Goal: Information Seeking & Learning: Learn about a topic

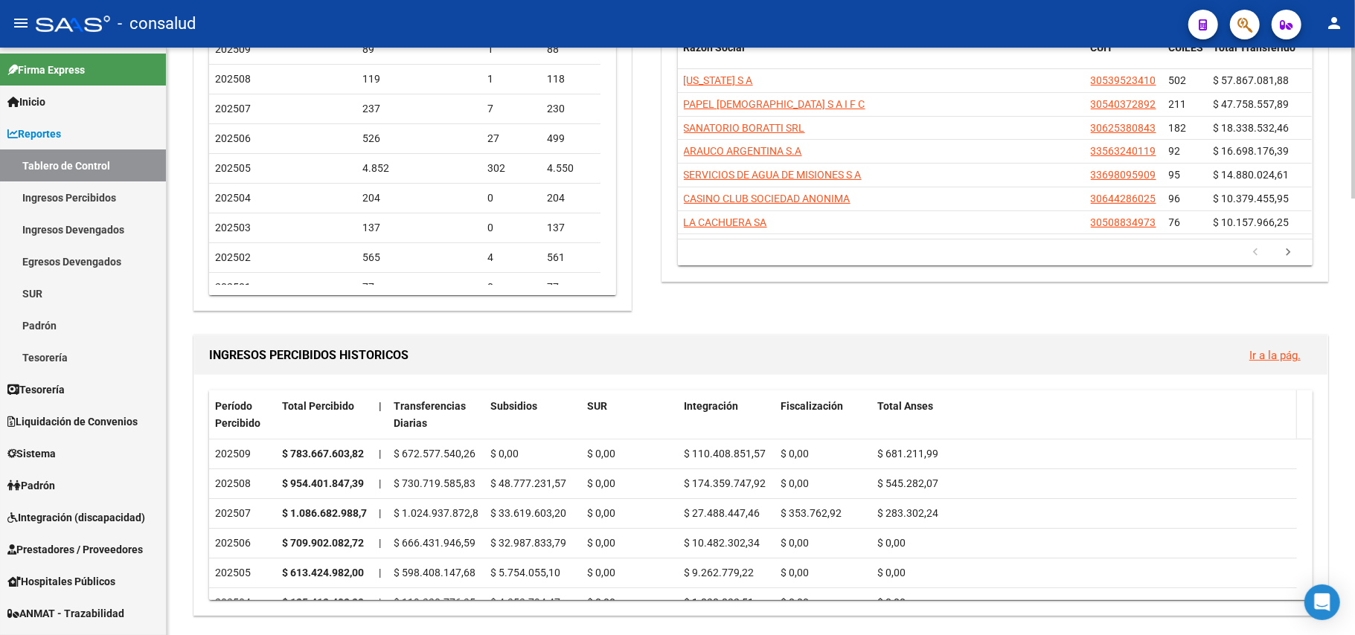
scroll to position [298, 0]
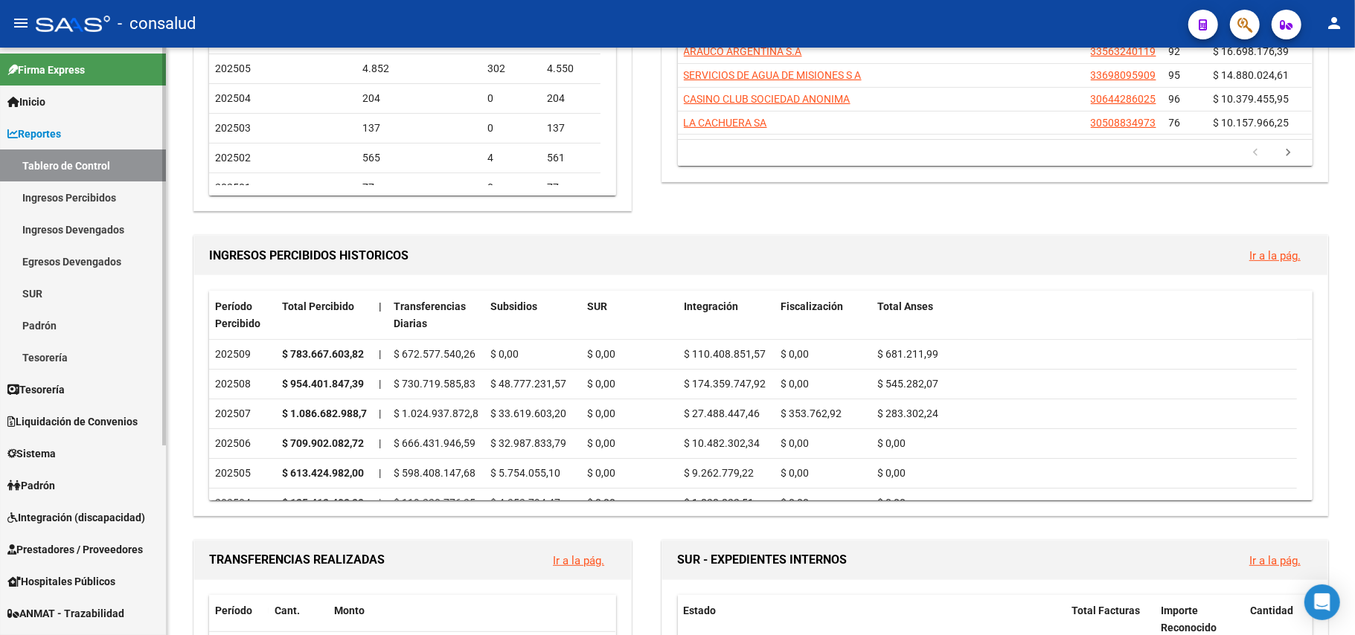
click at [83, 199] on link "Ingresos Percibidos" at bounding box center [83, 198] width 166 height 32
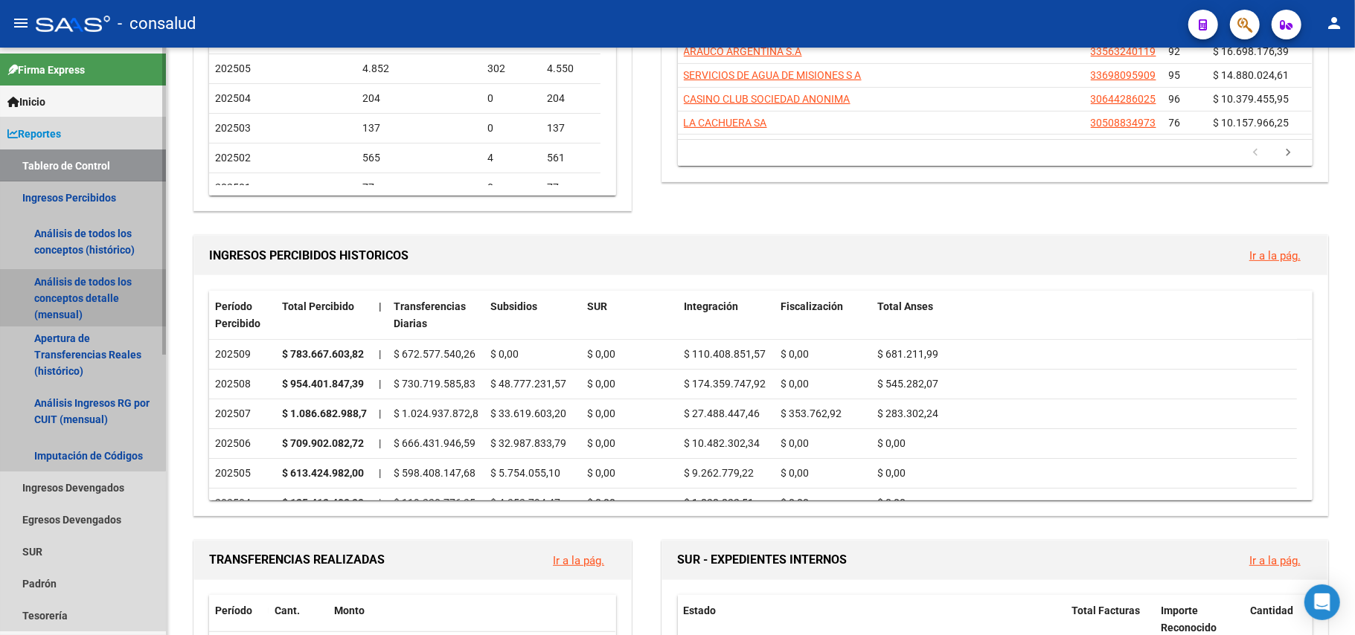
click at [78, 284] on link "Análisis de todos los conceptos detalle (mensual)" at bounding box center [83, 298] width 166 height 57
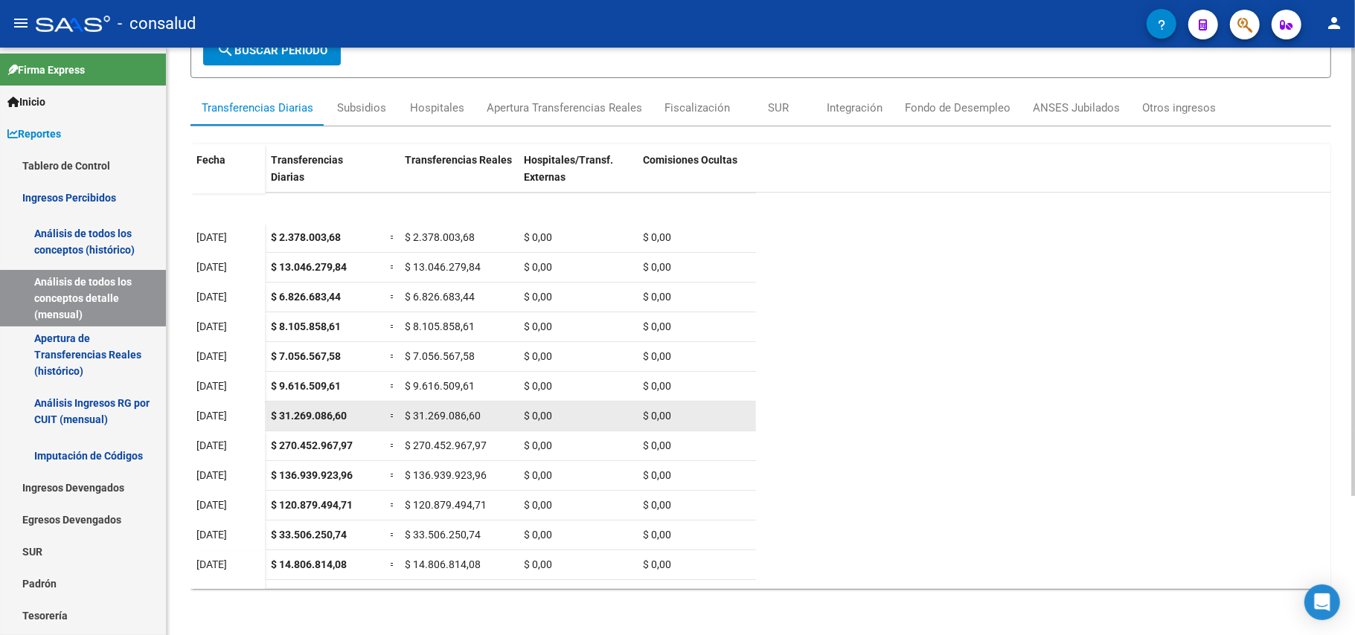
scroll to position [42, 0]
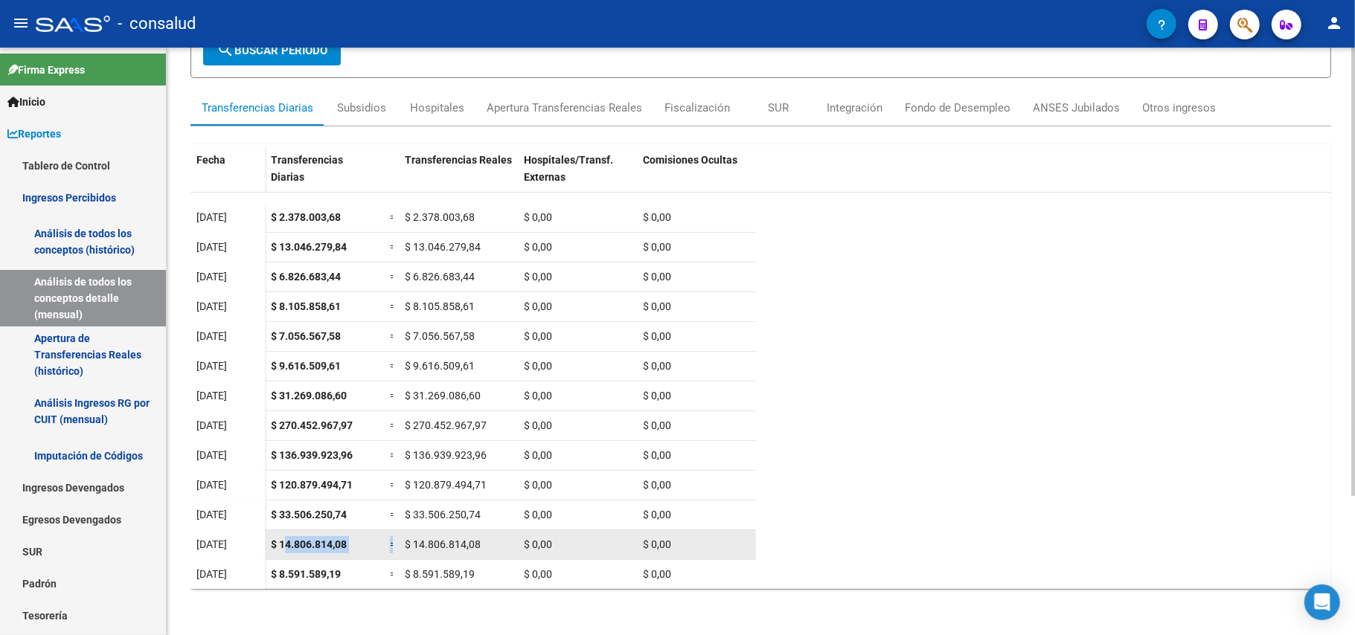
drag, startPoint x: 286, startPoint y: 539, endPoint x: 402, endPoint y: 543, distance: 116.1
click at [402, 543] on div "$ 14.806.814,08 = $ 14.806.814,08 $ 0,00 $ 0,00" at bounding box center [510, 546] width 491 height 30
click at [512, 551] on datatable-body-cell "$ 14.806.814,08" at bounding box center [458, 545] width 119 height 29
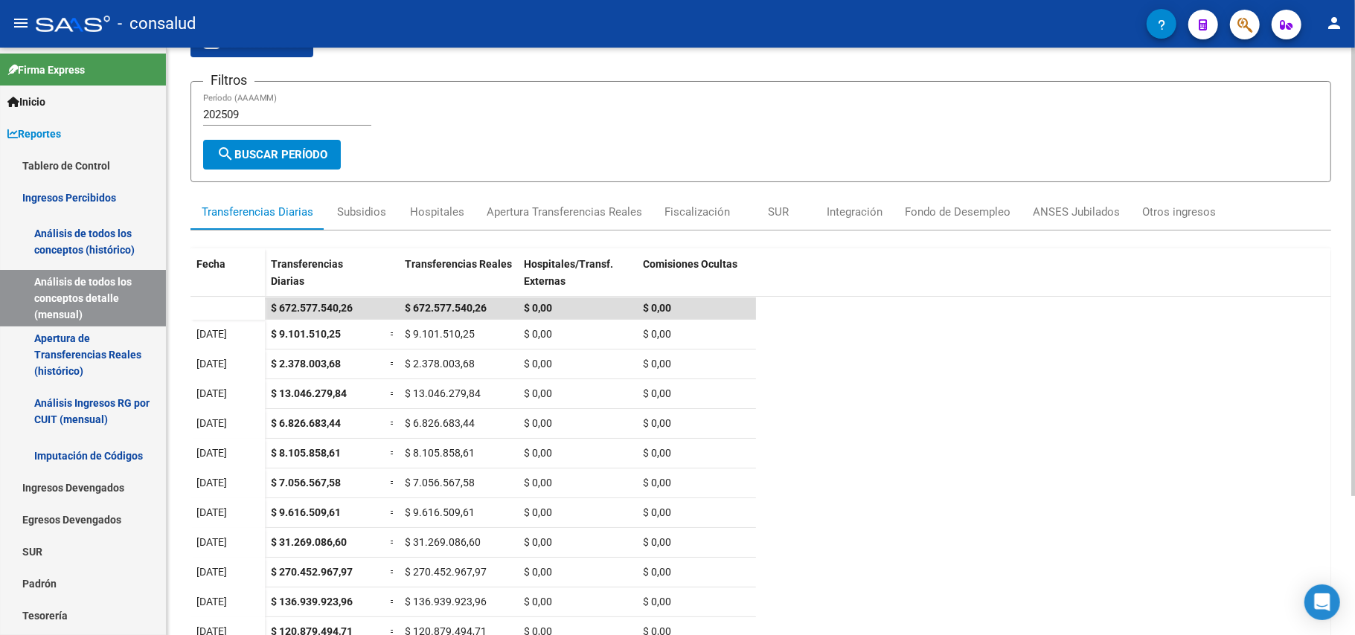
scroll to position [0, 0]
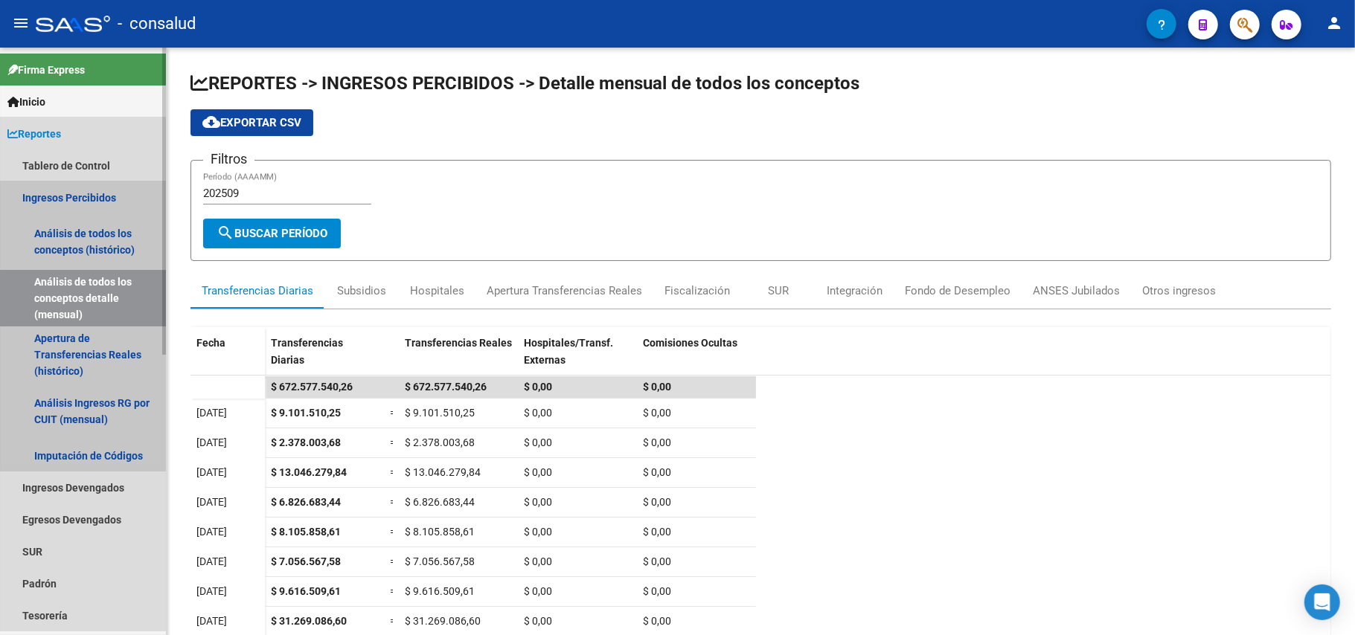
click at [109, 195] on link "Ingresos Percibidos" at bounding box center [83, 198] width 166 height 32
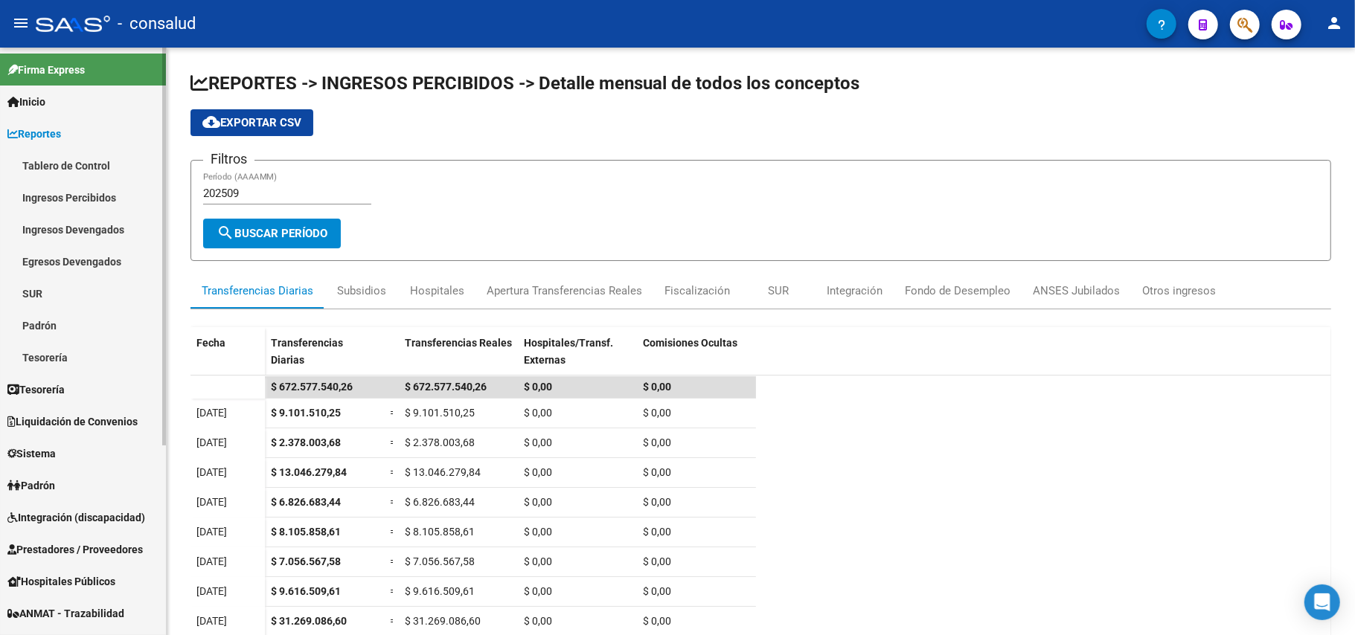
click at [89, 224] on link "Ingresos Devengados" at bounding box center [83, 230] width 166 height 32
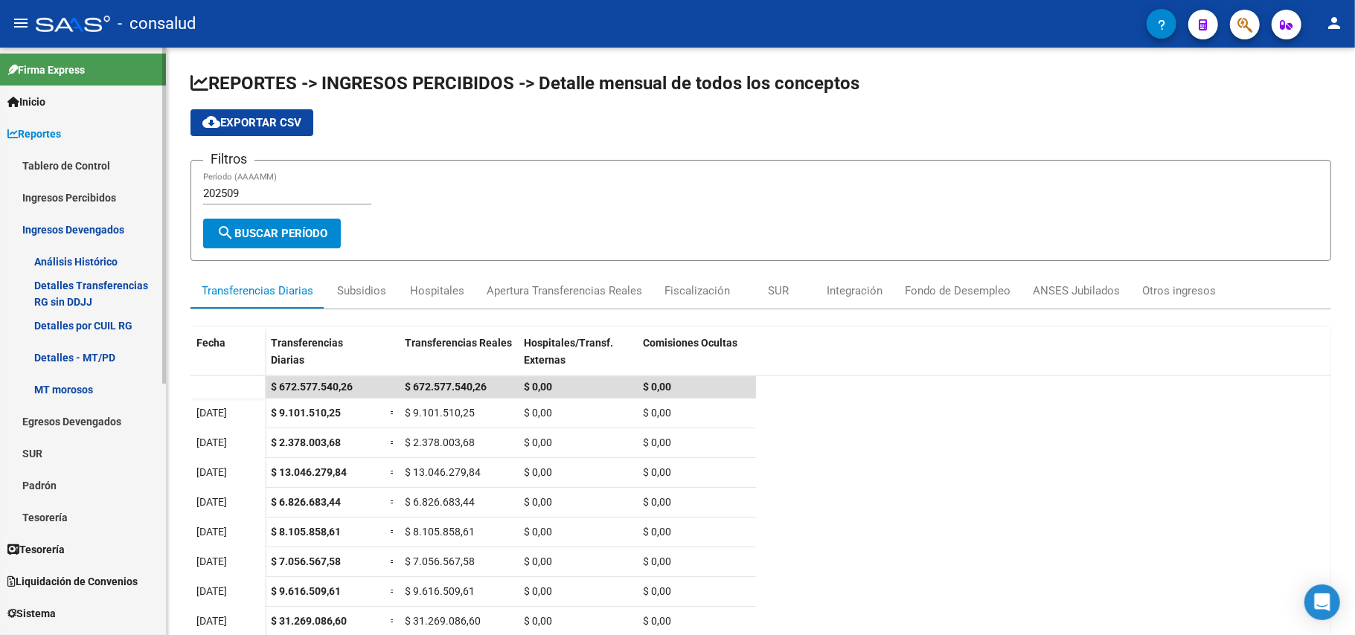
click at [94, 230] on link "Ingresos Devengados" at bounding box center [83, 230] width 166 height 32
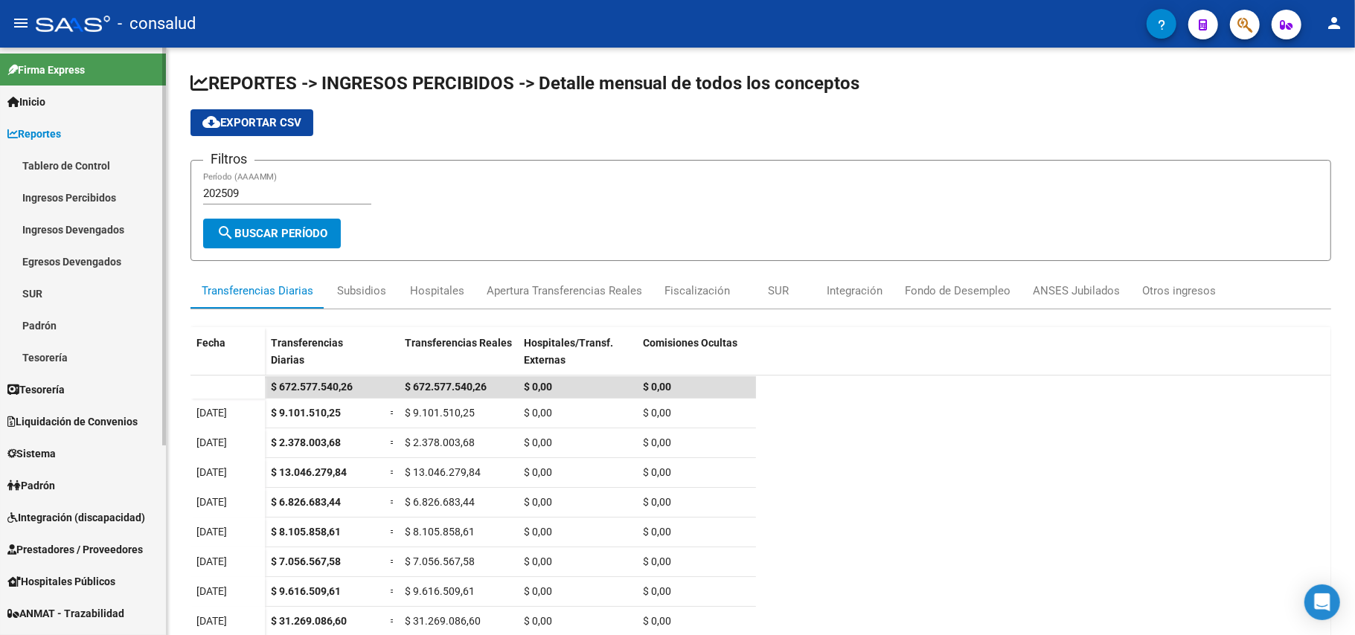
click at [94, 230] on link "Ingresos Devengados" at bounding box center [83, 230] width 166 height 32
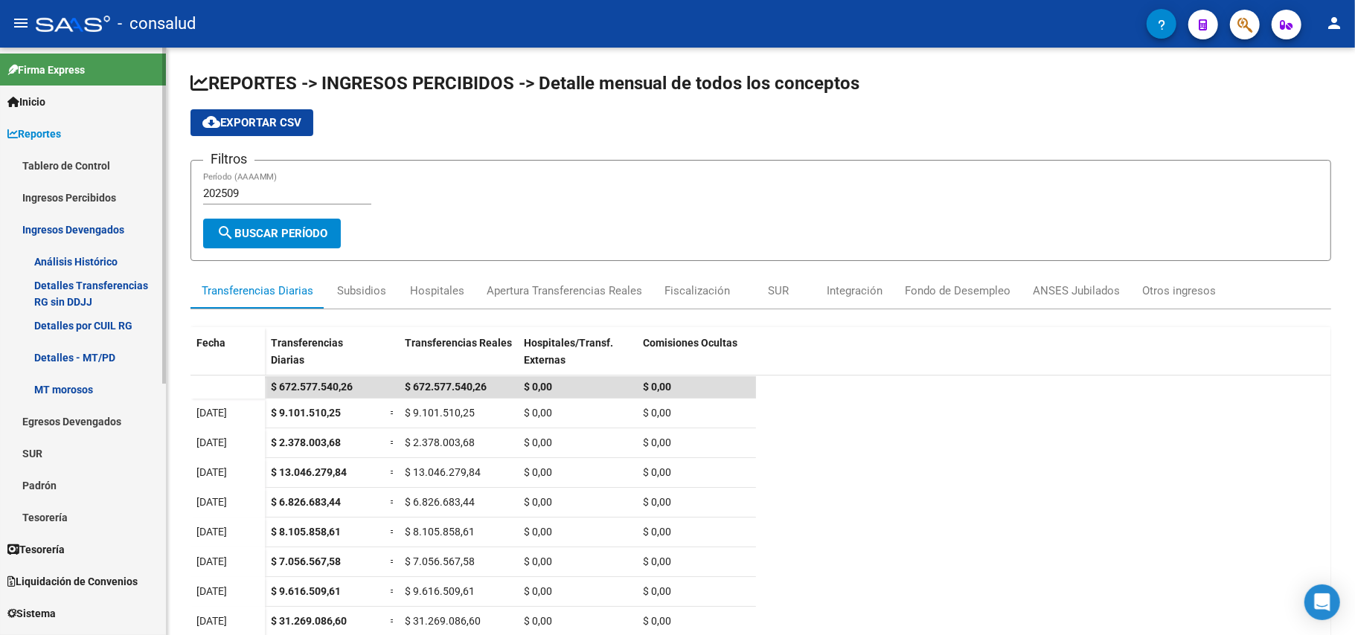
click at [86, 254] on link "Análisis Histórico" at bounding box center [83, 262] width 166 height 32
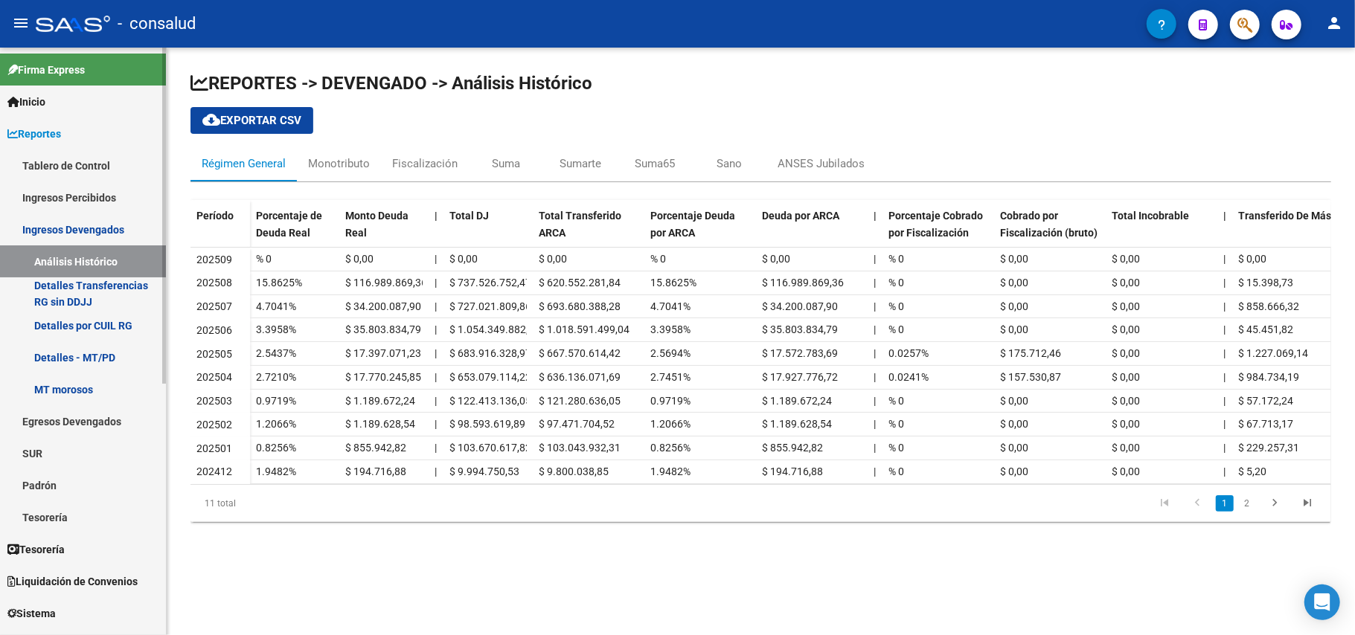
click at [74, 196] on link "Ingresos Percibidos" at bounding box center [83, 198] width 166 height 32
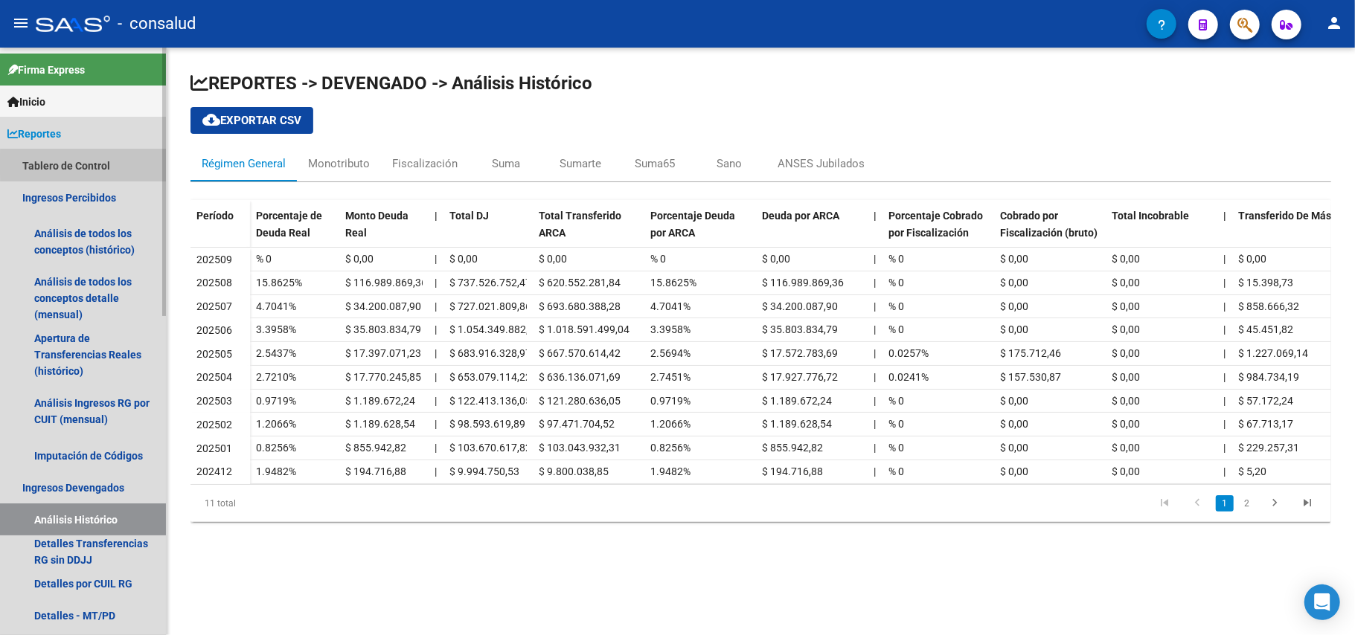
click at [96, 165] on link "Tablero de Control" at bounding box center [83, 166] width 166 height 32
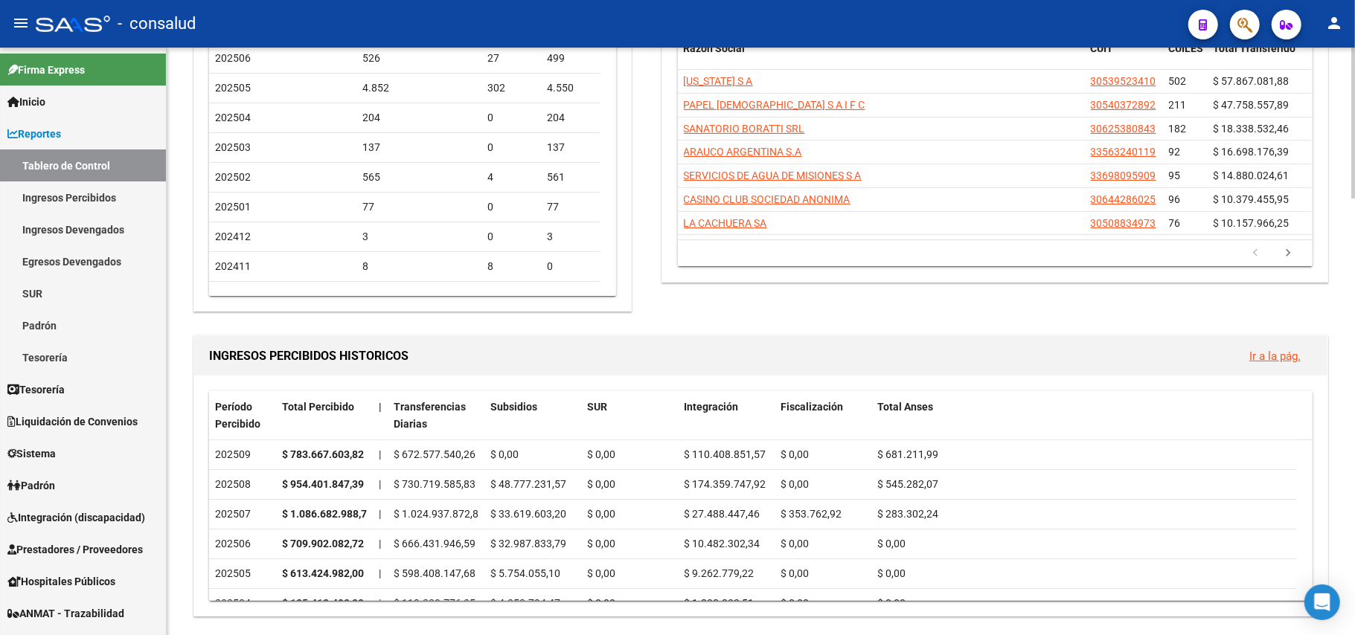
scroll to position [198, 0]
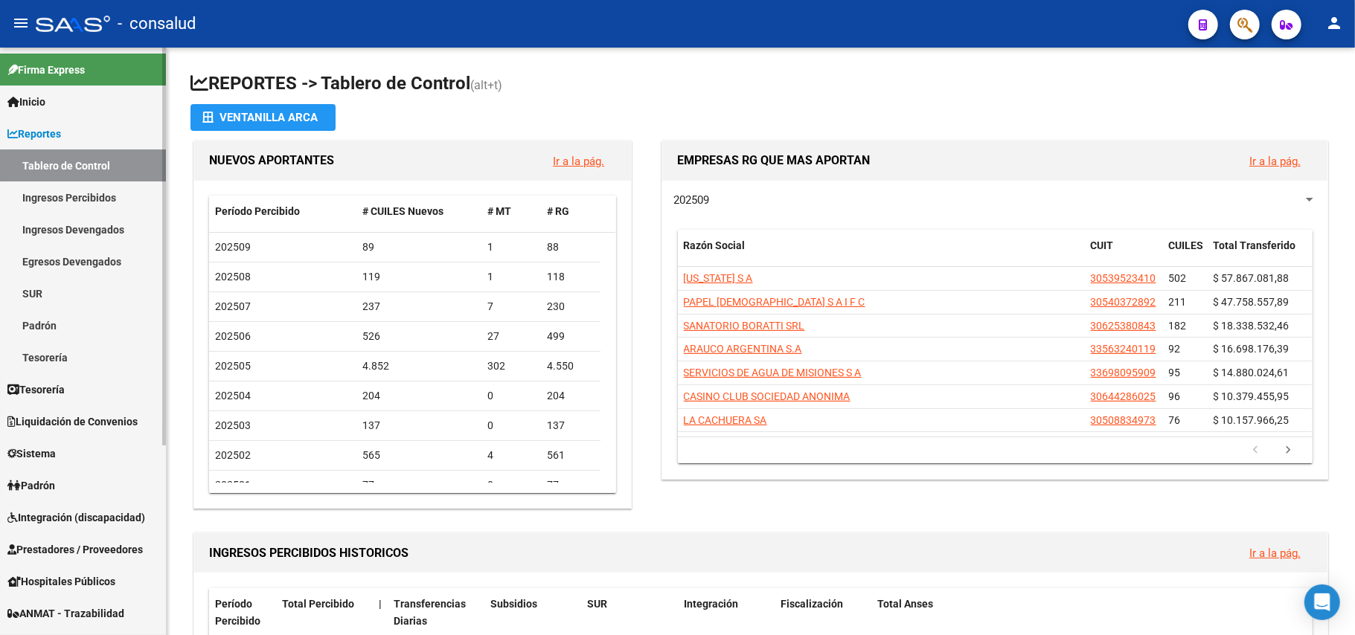
click at [88, 200] on link "Ingresos Percibidos" at bounding box center [83, 198] width 166 height 32
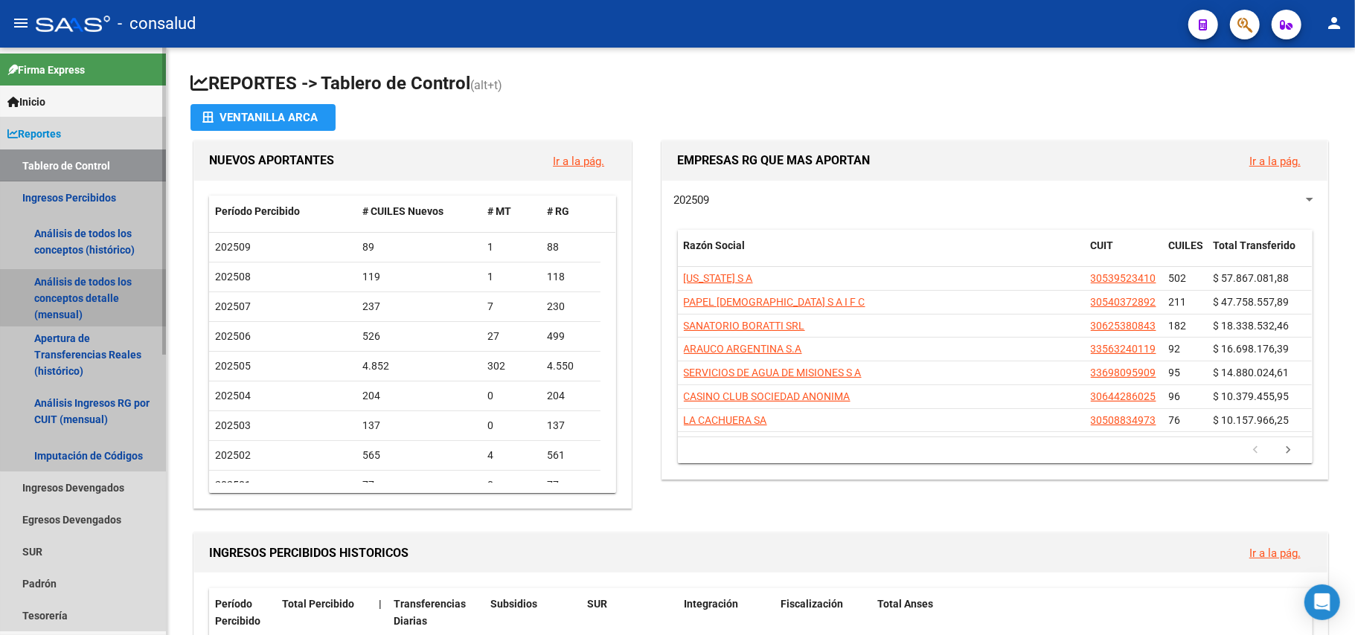
click at [85, 290] on link "Análisis de todos los conceptos detalle (mensual)" at bounding box center [83, 298] width 166 height 57
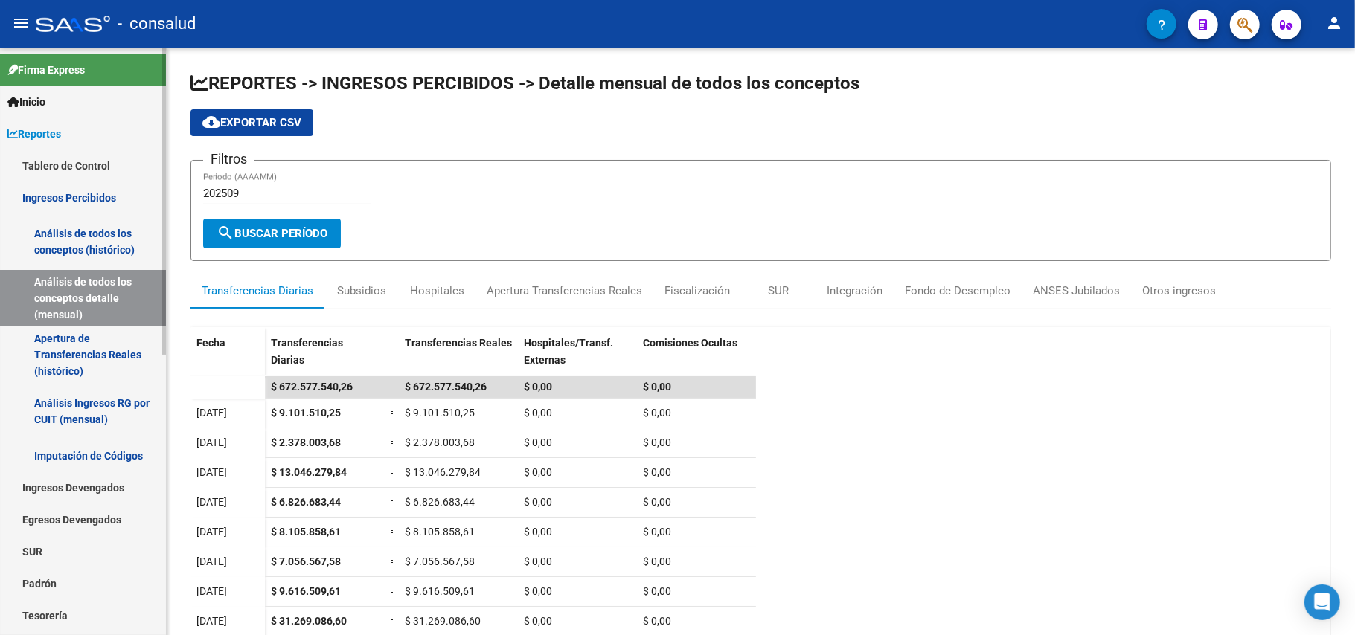
click at [60, 237] on link "Análisis de todos los conceptos (histórico)" at bounding box center [83, 242] width 166 height 57
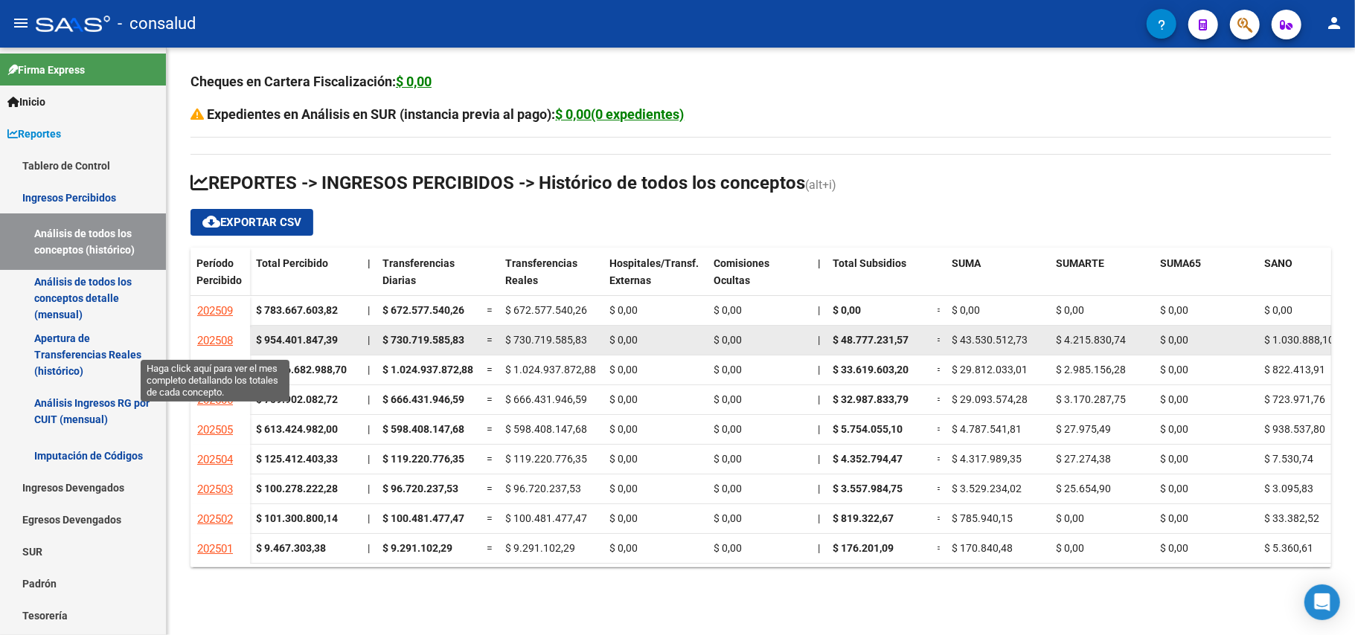
click at [209, 336] on span "202508" at bounding box center [215, 340] width 36 height 13
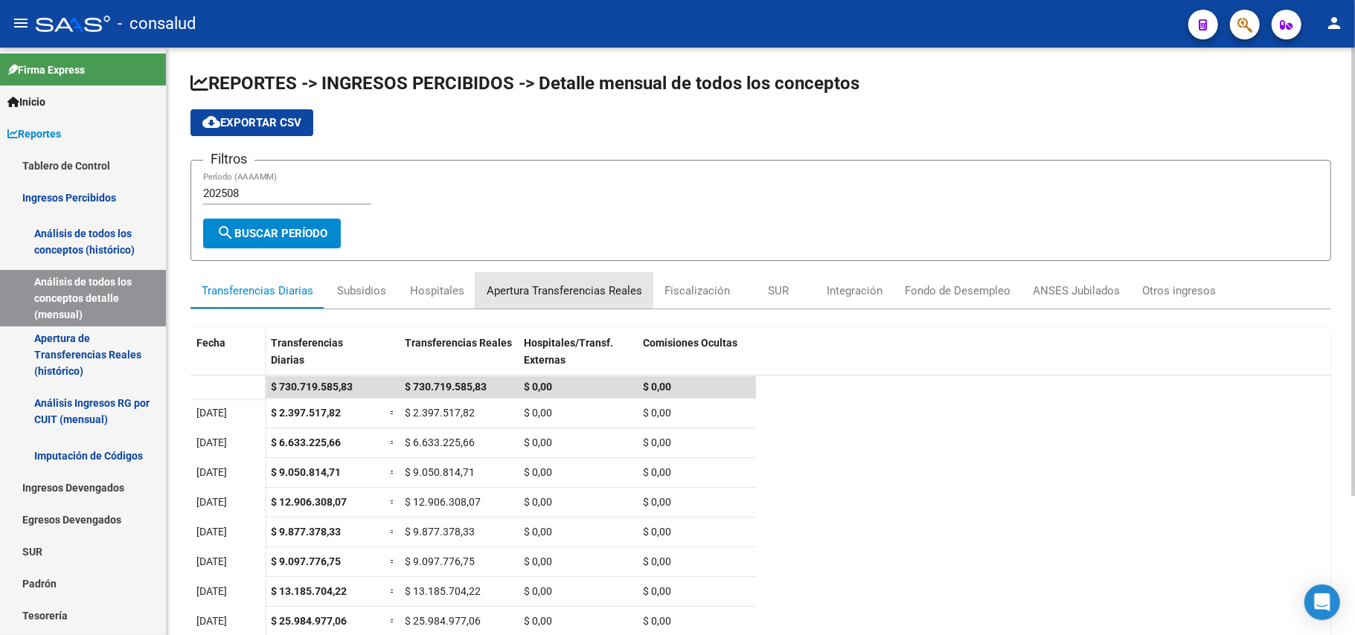
click at [545, 287] on div "Apertura Transferencias Reales" at bounding box center [565, 291] width 156 height 16
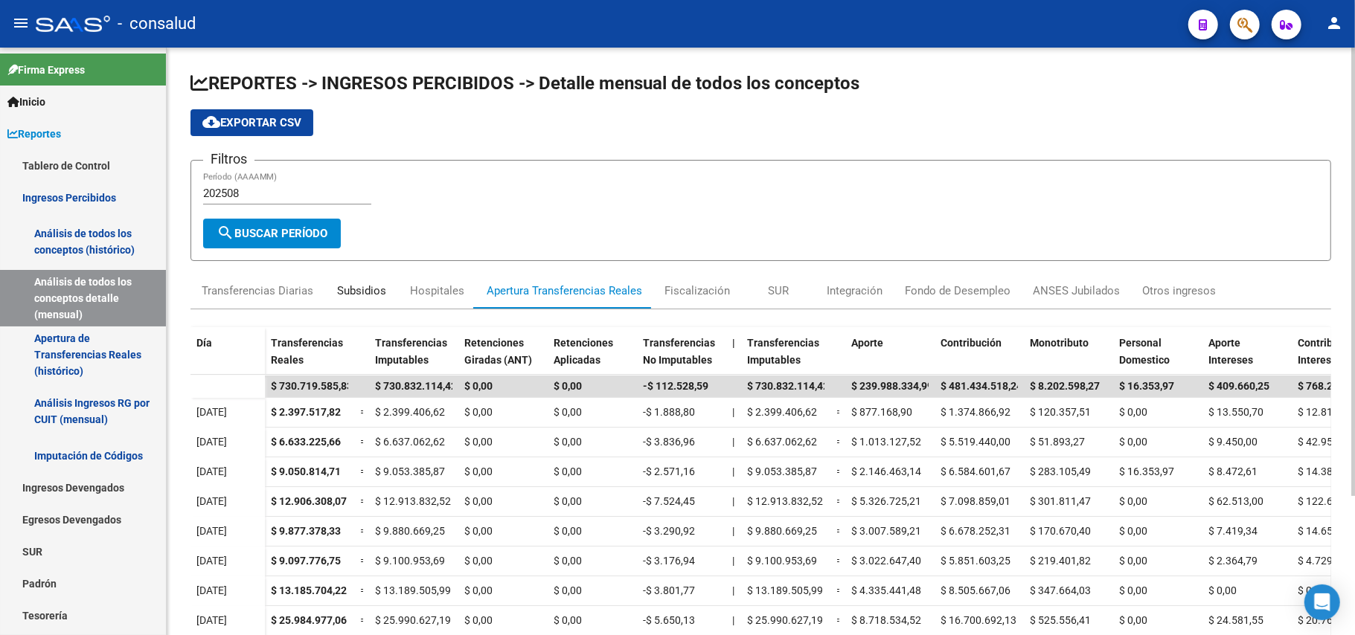
click at [384, 292] on div "Subsidios" at bounding box center [361, 291] width 49 height 16
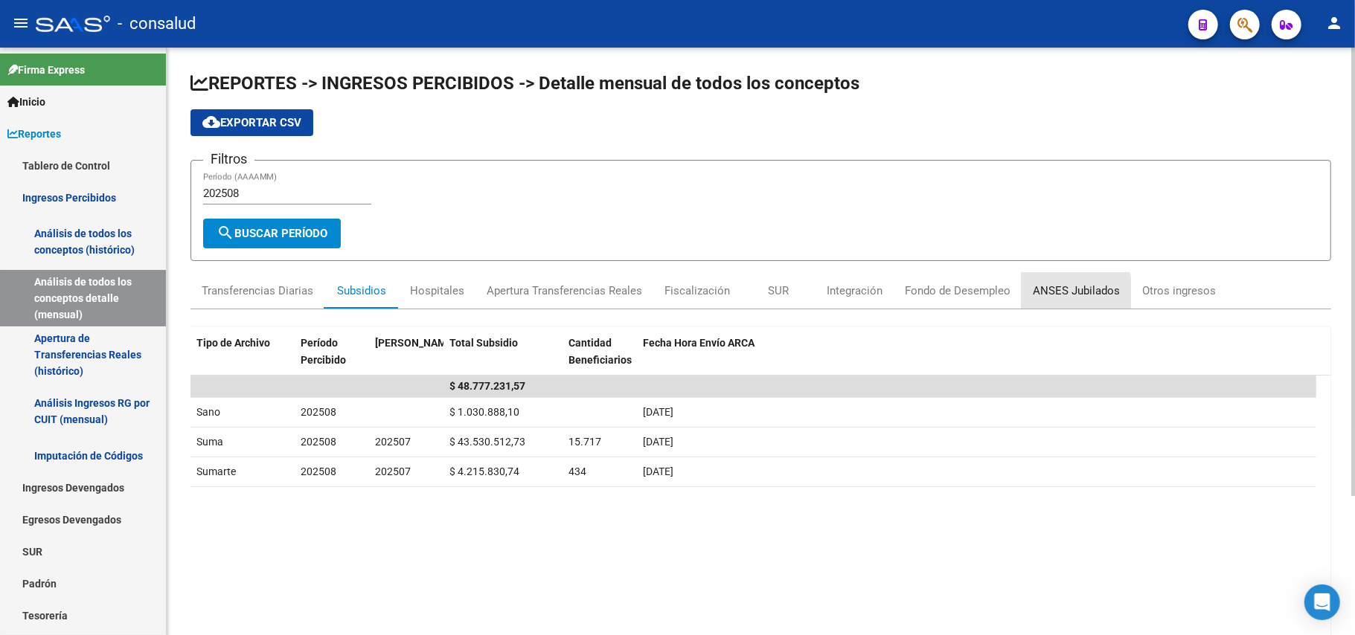
click at [1055, 296] on div "ANSES Jubilados" at bounding box center [1076, 291] width 87 height 16
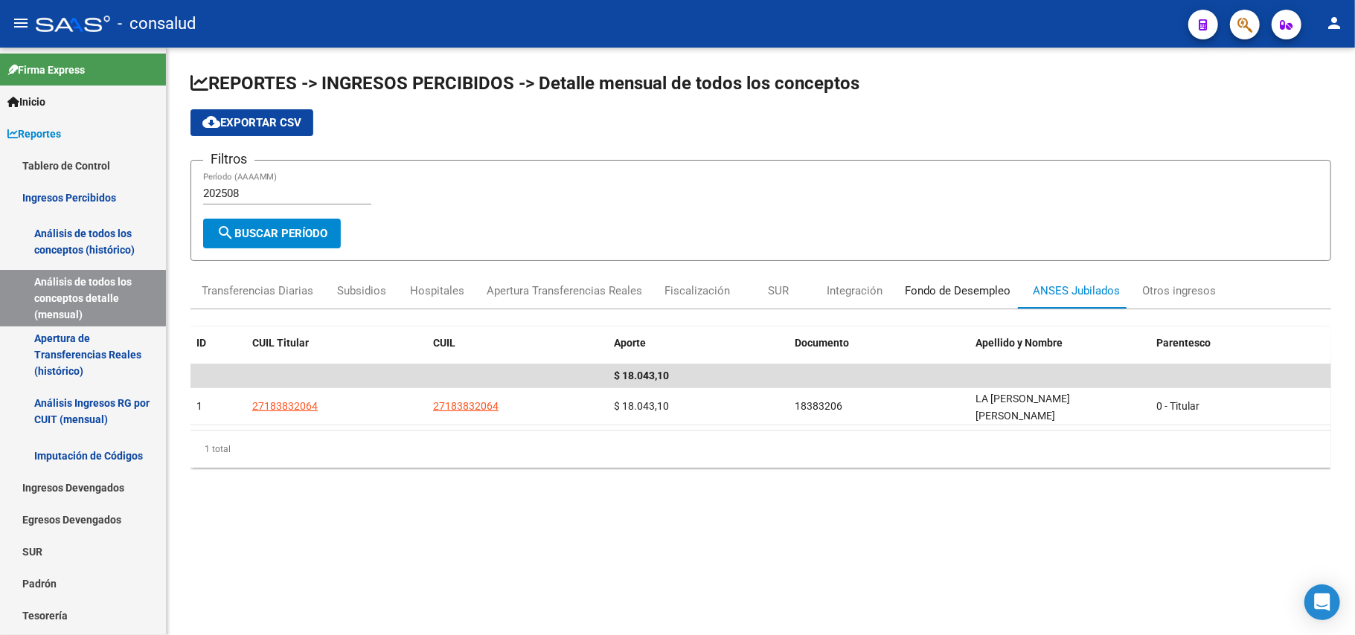
click at [945, 275] on div "Fondo de Desempleo" at bounding box center [958, 291] width 128 height 36
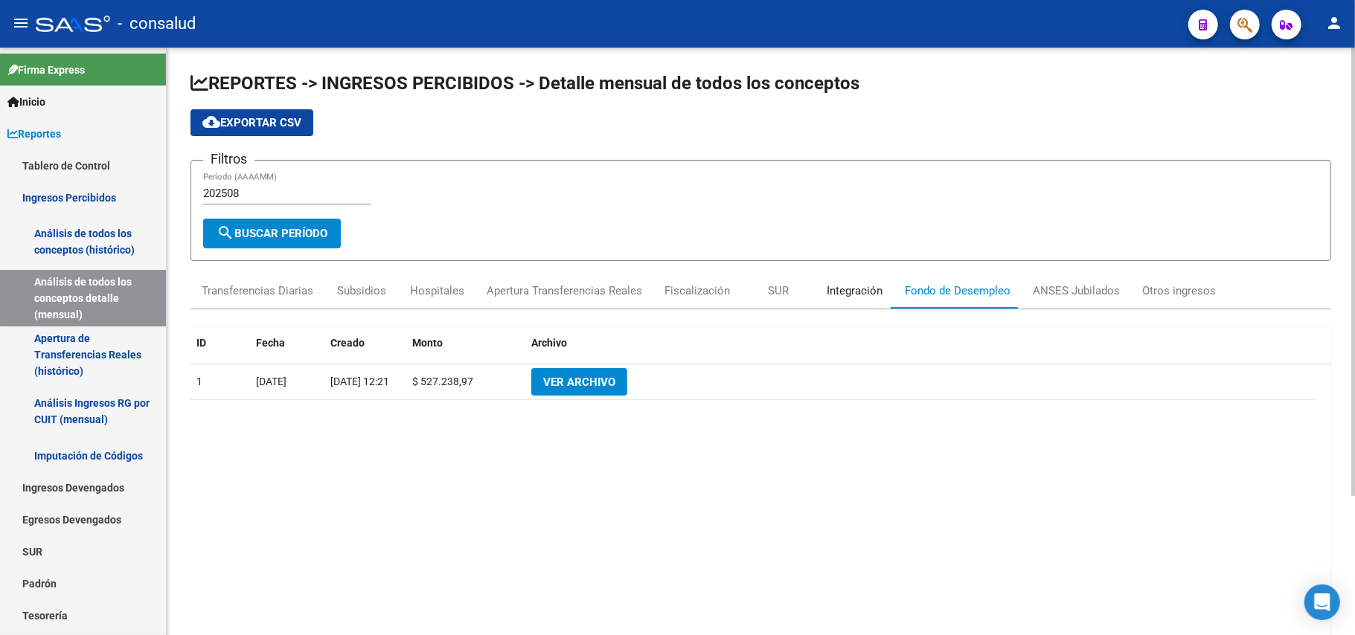
click at [827, 289] on div "Integración" at bounding box center [855, 291] width 56 height 16
